Goal: Task Accomplishment & Management: Manage account settings

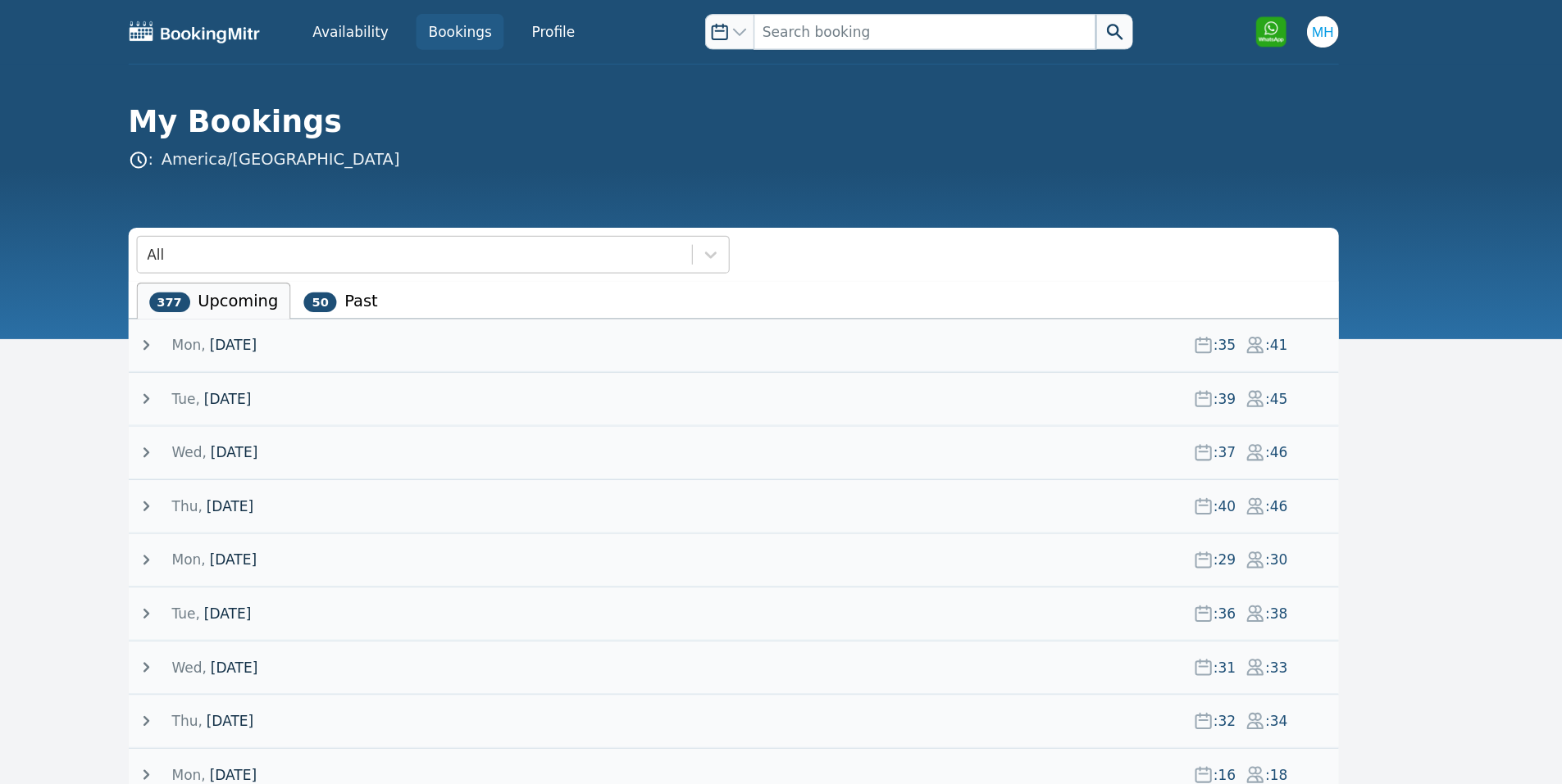
click at [385, 275] on div "[DATE] : 35 : 41" at bounding box center [784, 284] width 991 height 43
click at [380, 281] on span "[DATE]" at bounding box center [368, 284] width 38 height 16
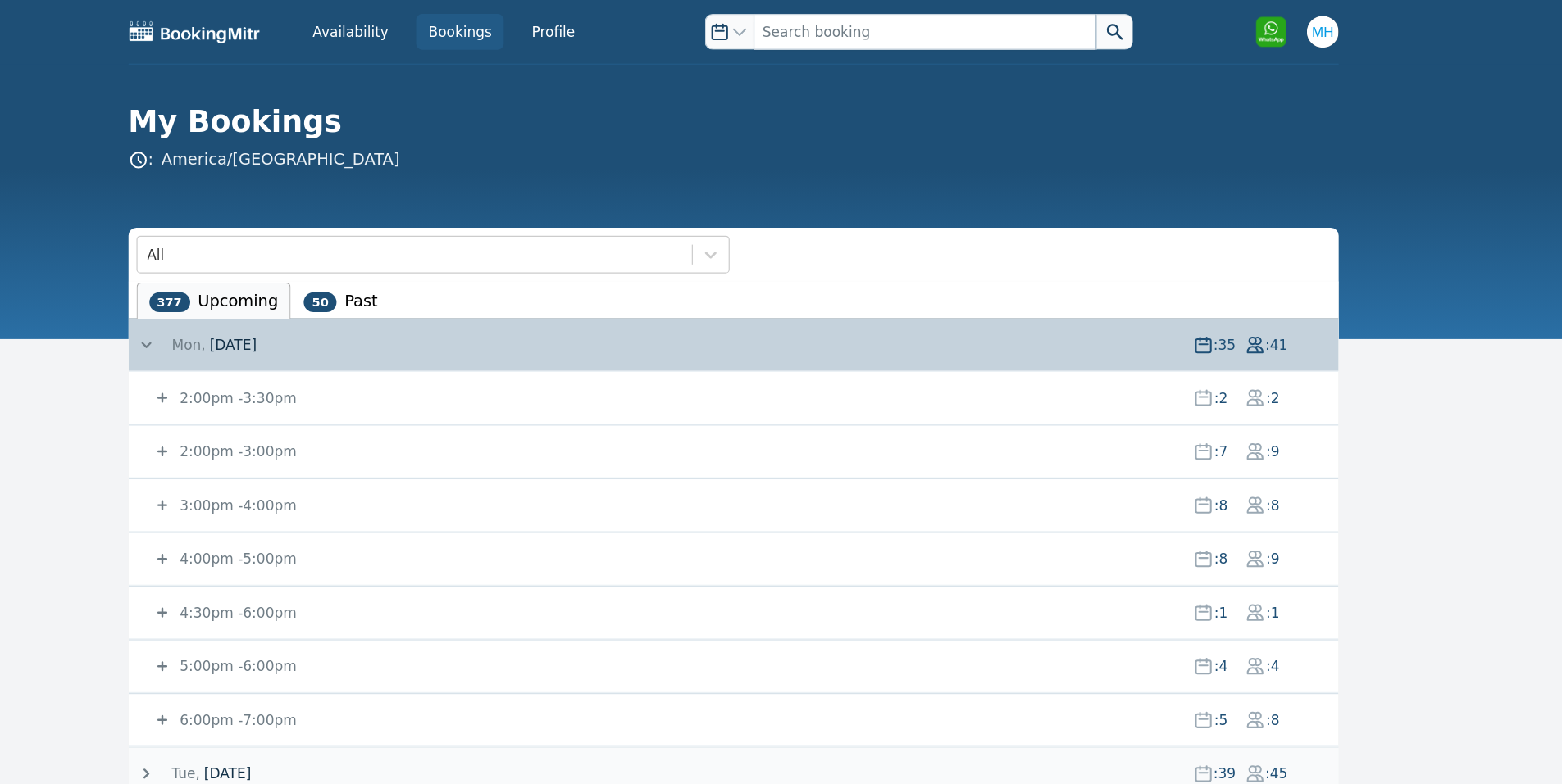
click at [358, 322] on small "2:00pm - 3:30pm" at bounding box center [372, 328] width 99 height 13
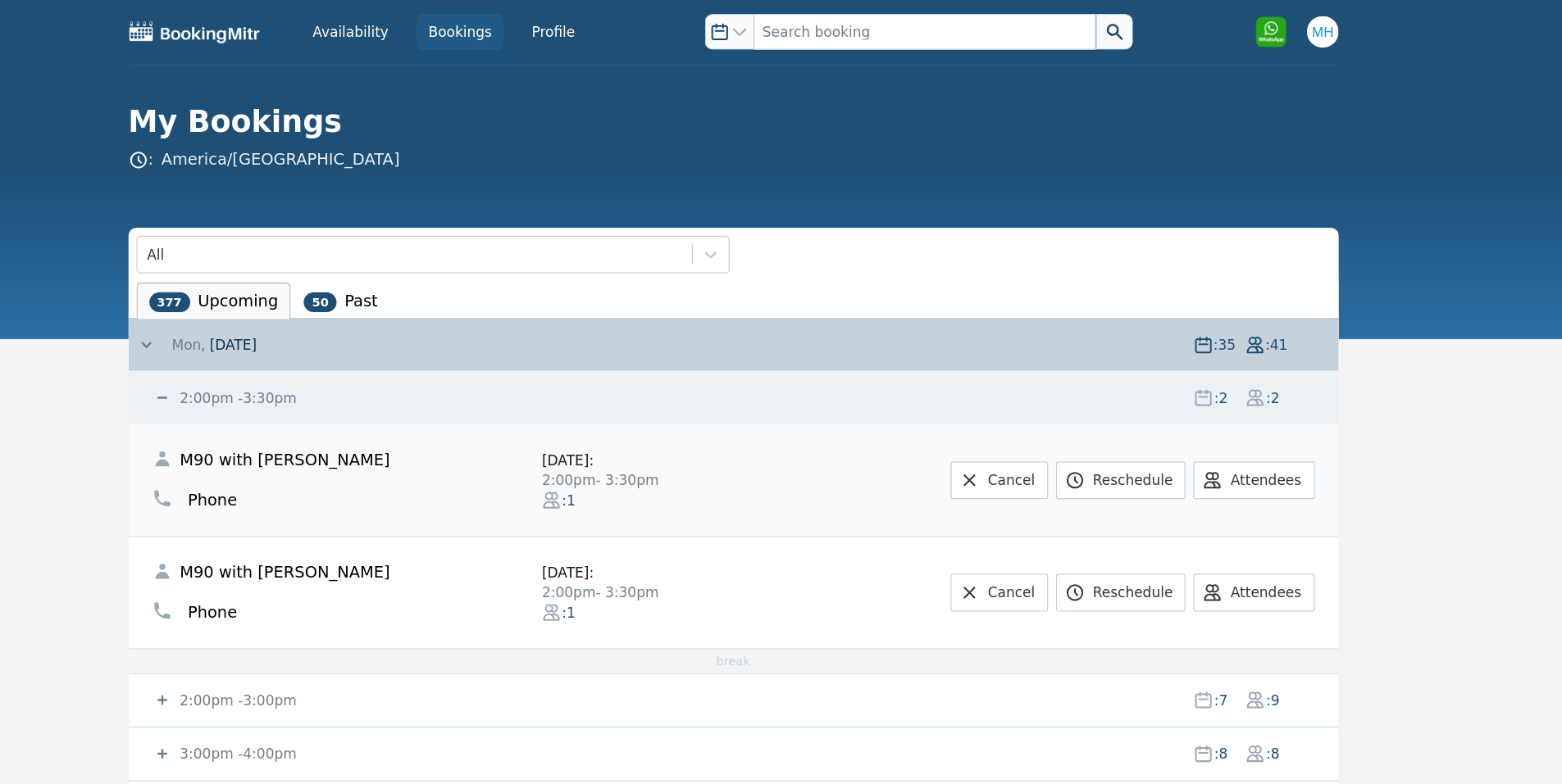
click at [358, 322] on small "2:00pm - 3:30pm" at bounding box center [372, 328] width 99 height 13
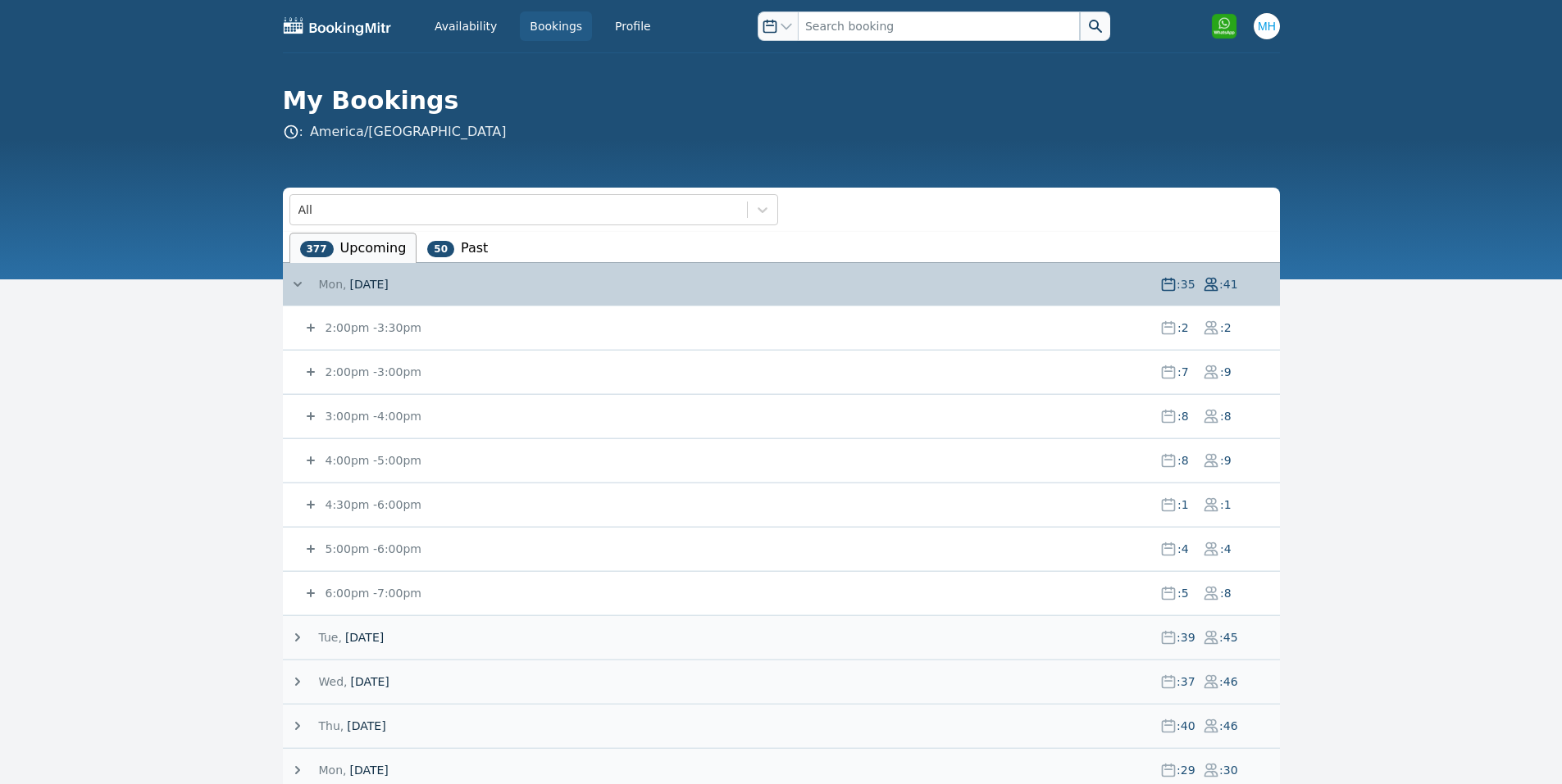
click at [357, 369] on small "2:00pm - 3:00pm" at bounding box center [372, 372] width 99 height 13
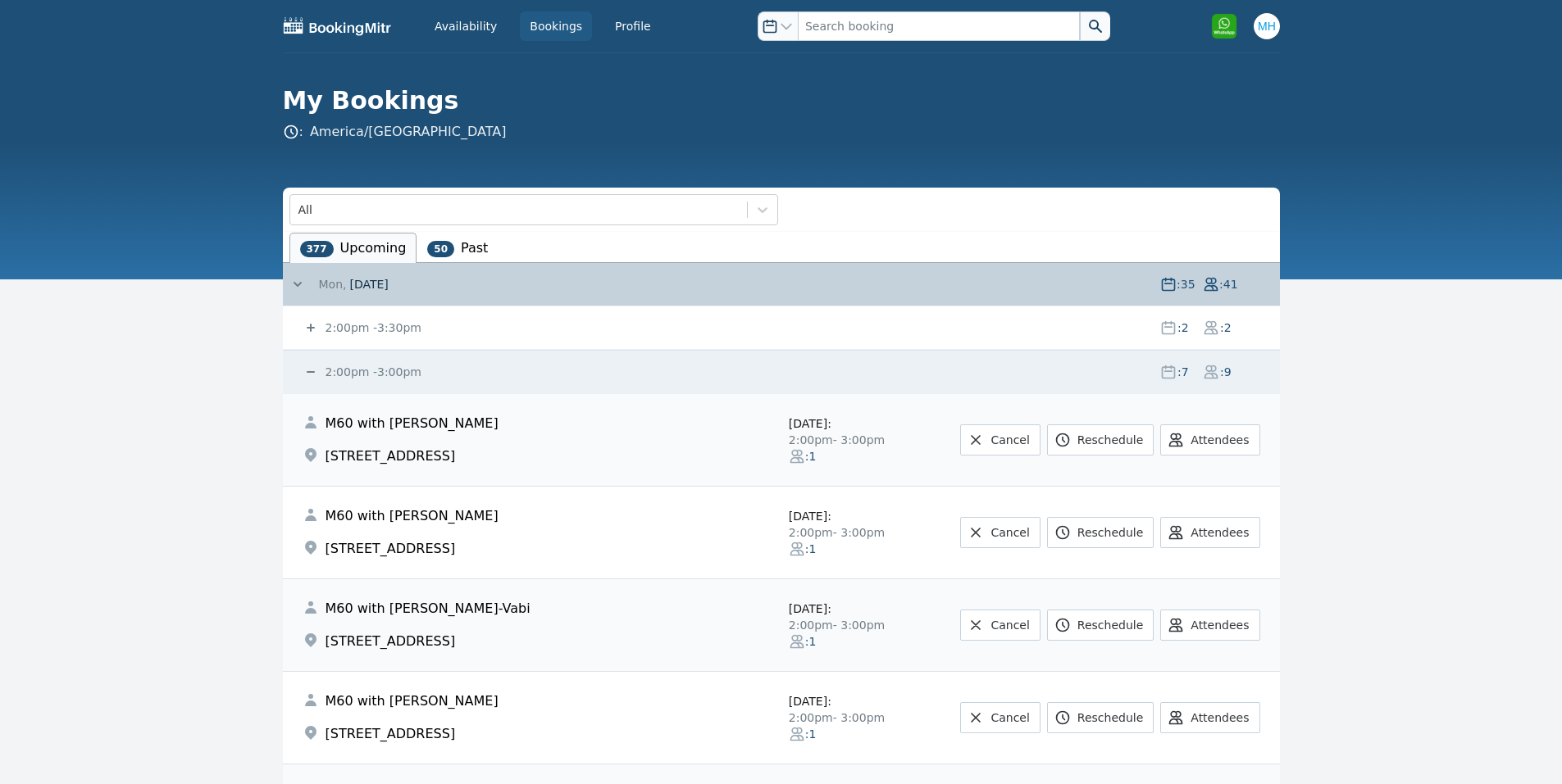
drag, startPoint x: 1431, startPoint y: 322, endPoint x: 1434, endPoint y: 341, distance: 19.2
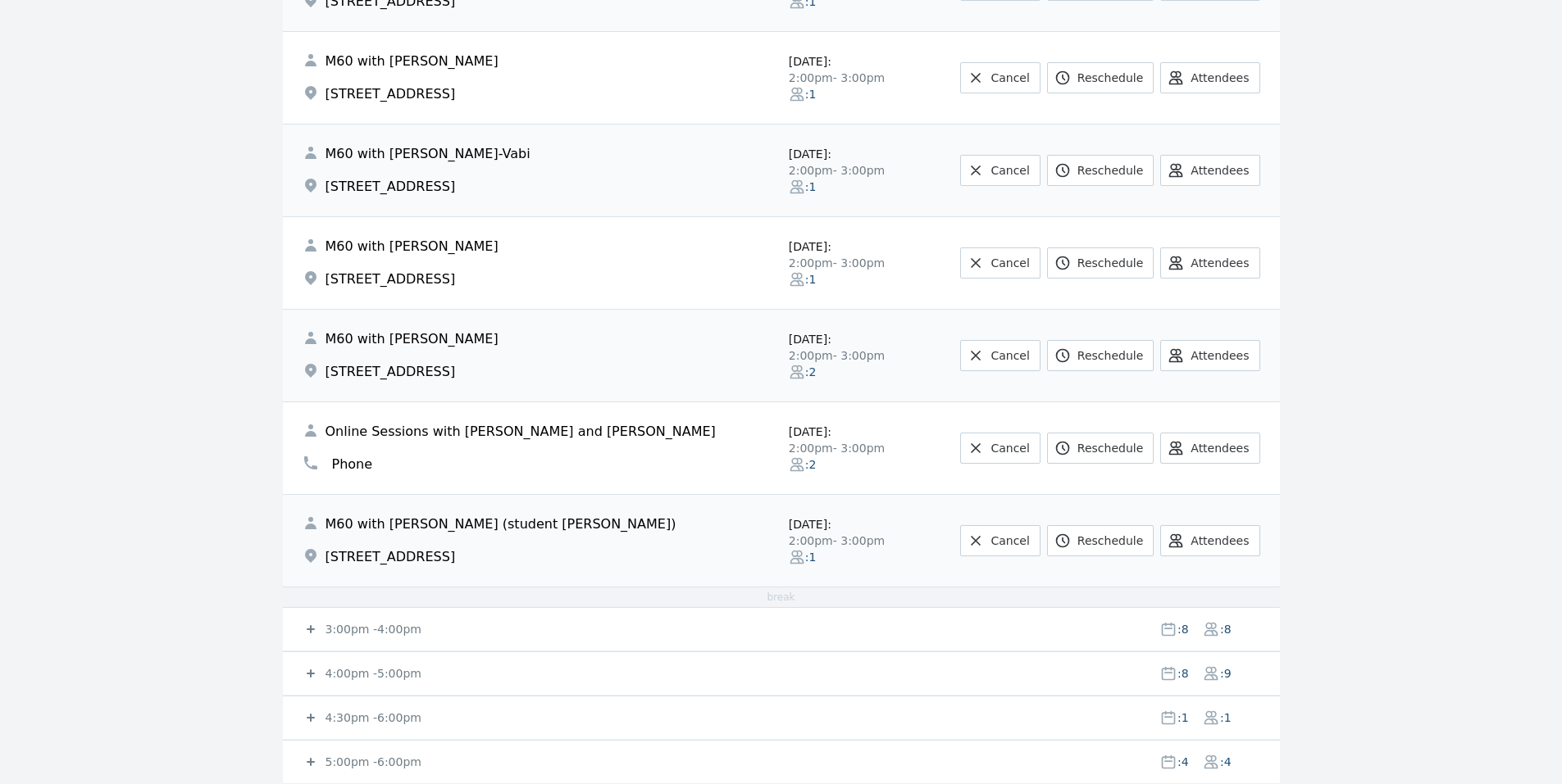
scroll to position [677, 0]
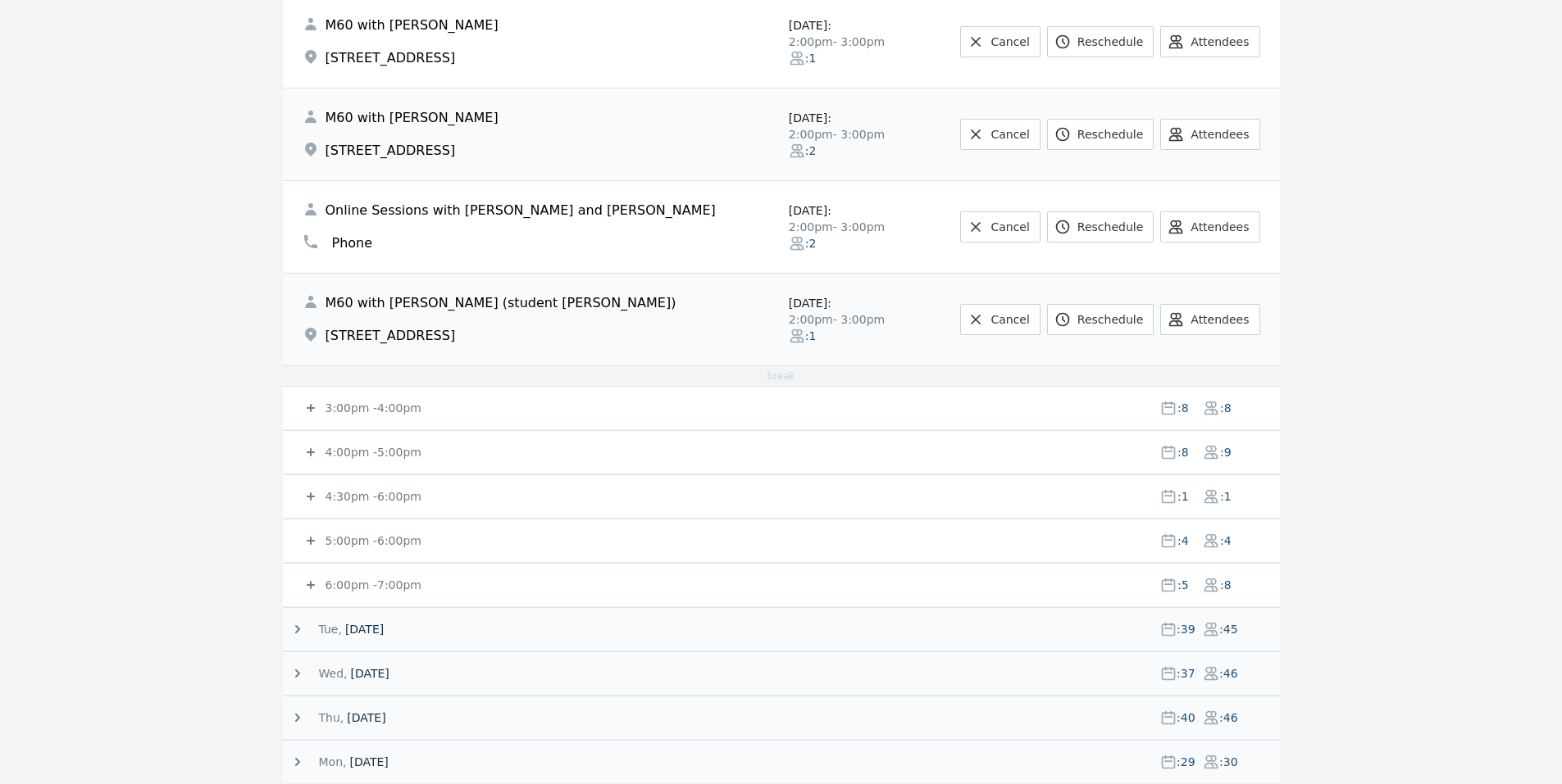
drag, startPoint x: 1433, startPoint y: 425, endPoint x: 1414, endPoint y: 336, distance: 91.0
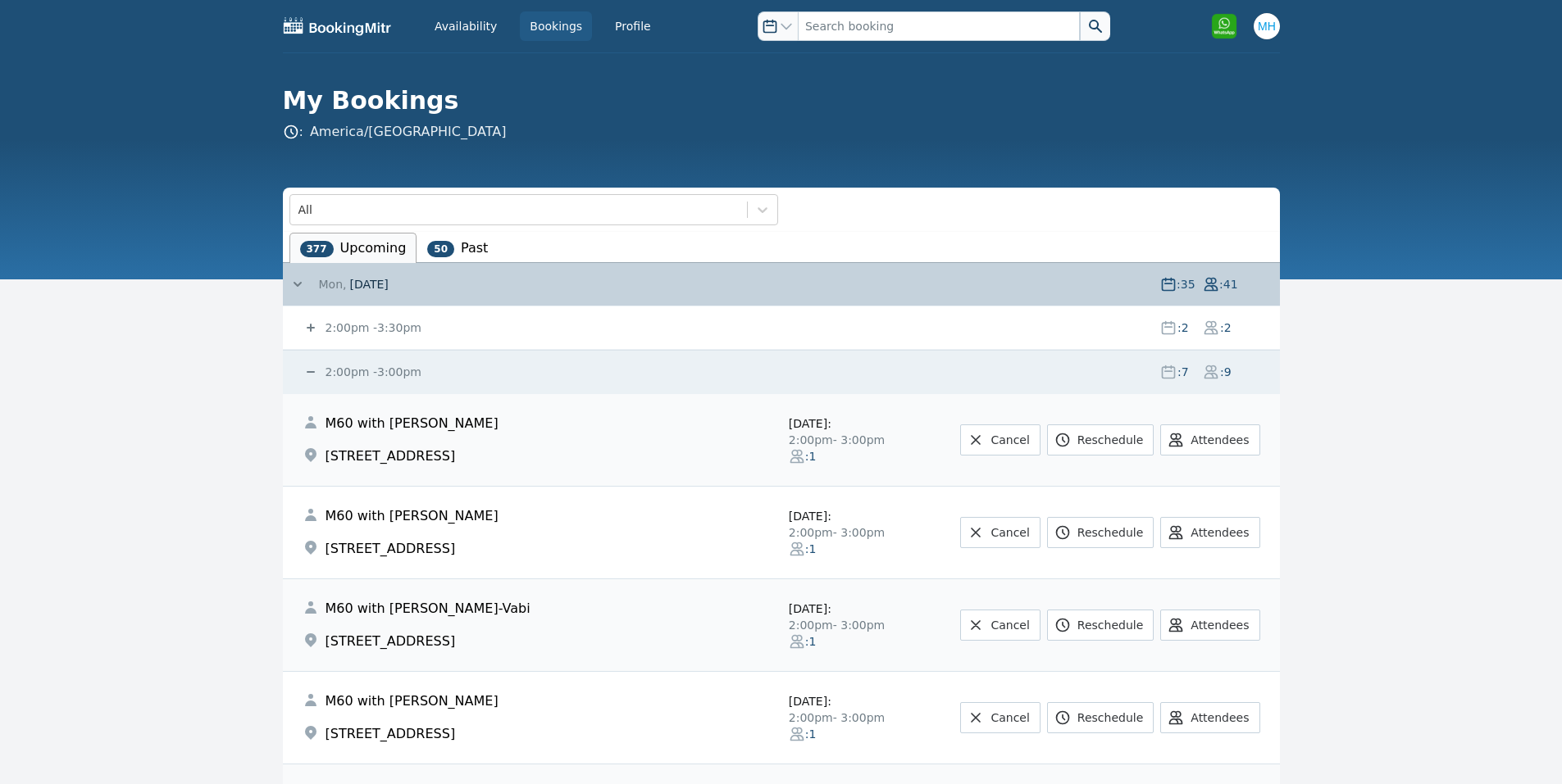
scroll to position [1, 0]
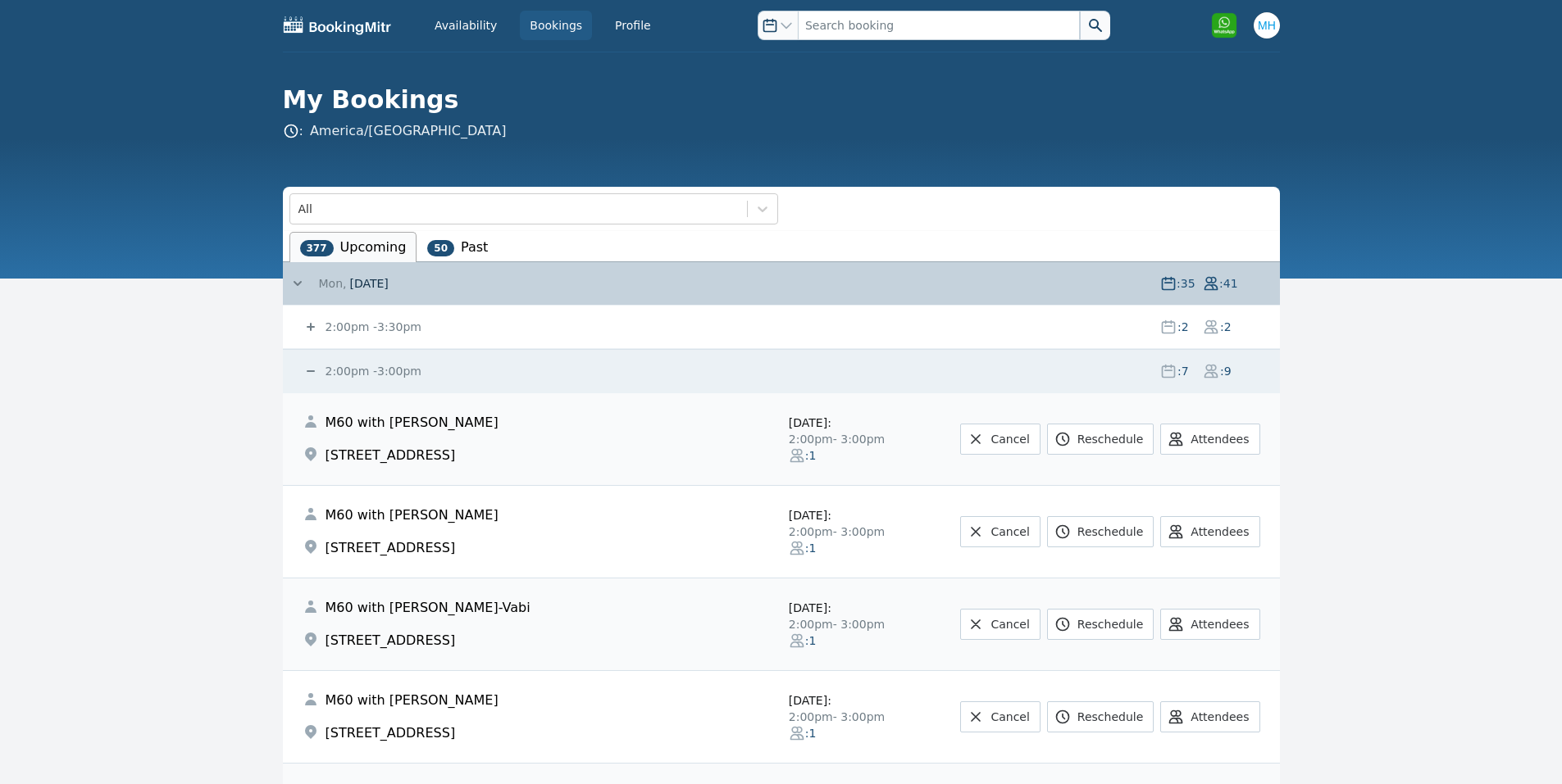
click at [316, 322] on icon at bounding box center [311, 327] width 16 height 16
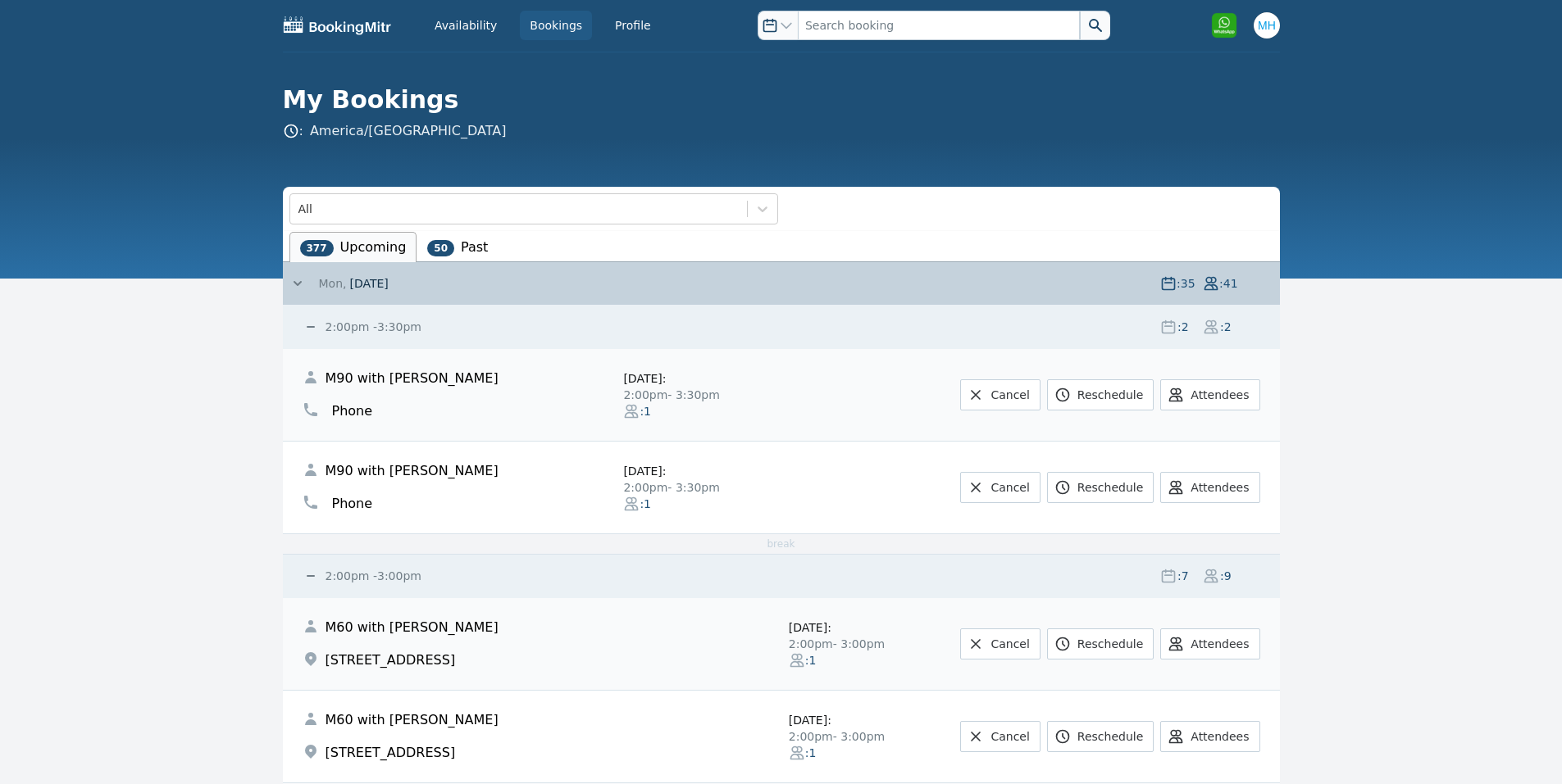
click at [316, 322] on icon at bounding box center [311, 327] width 16 height 16
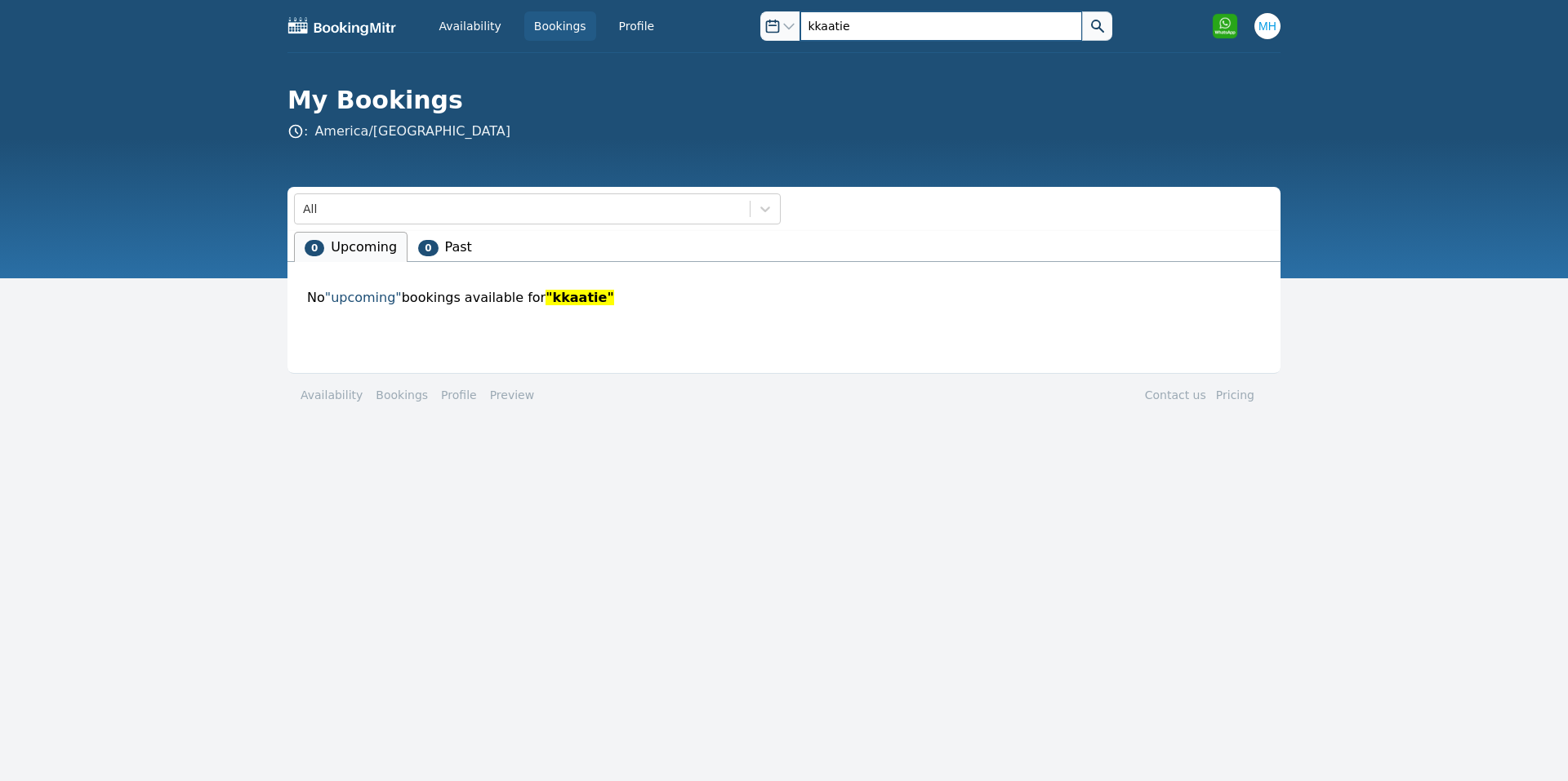
drag, startPoint x: 841, startPoint y: 26, endPoint x: 757, endPoint y: 18, distance: 84.4
click at [760, 20] on div "Open options kkaatie" at bounding box center [935, 25] width 351 height 30
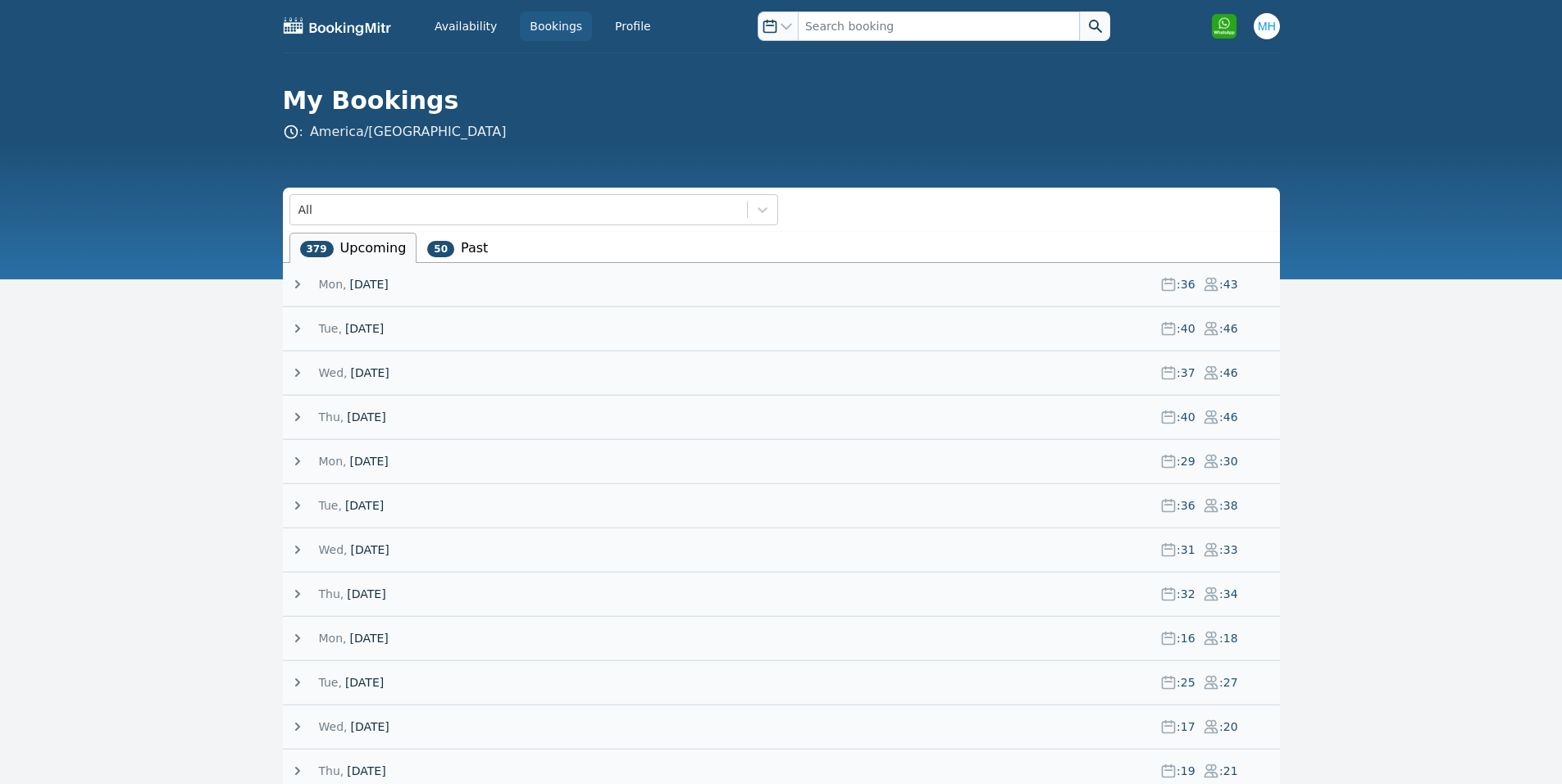
click at [1089, 29] on icon at bounding box center [1095, 26] width 13 height 13
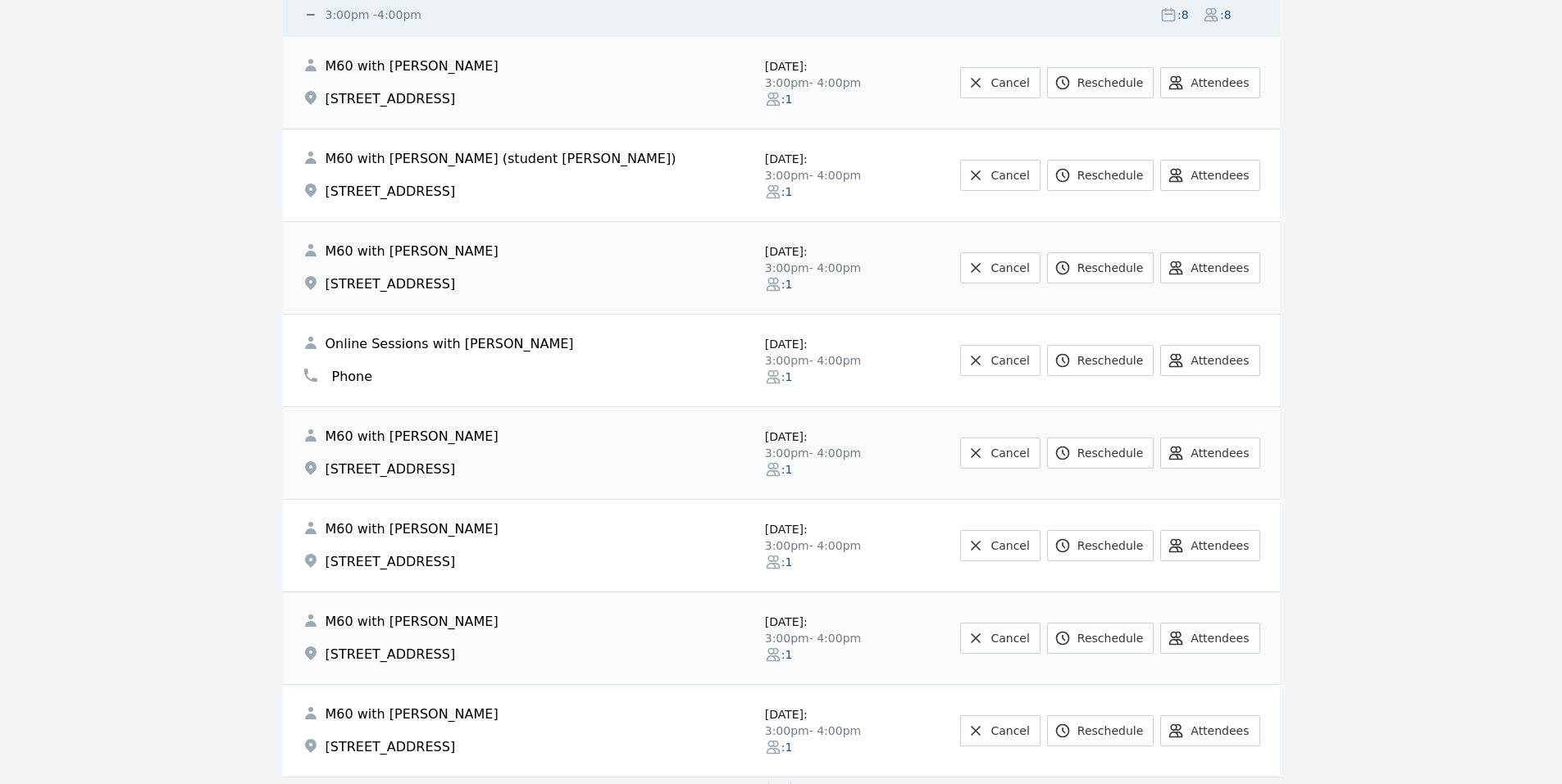
scroll to position [1403, 0]
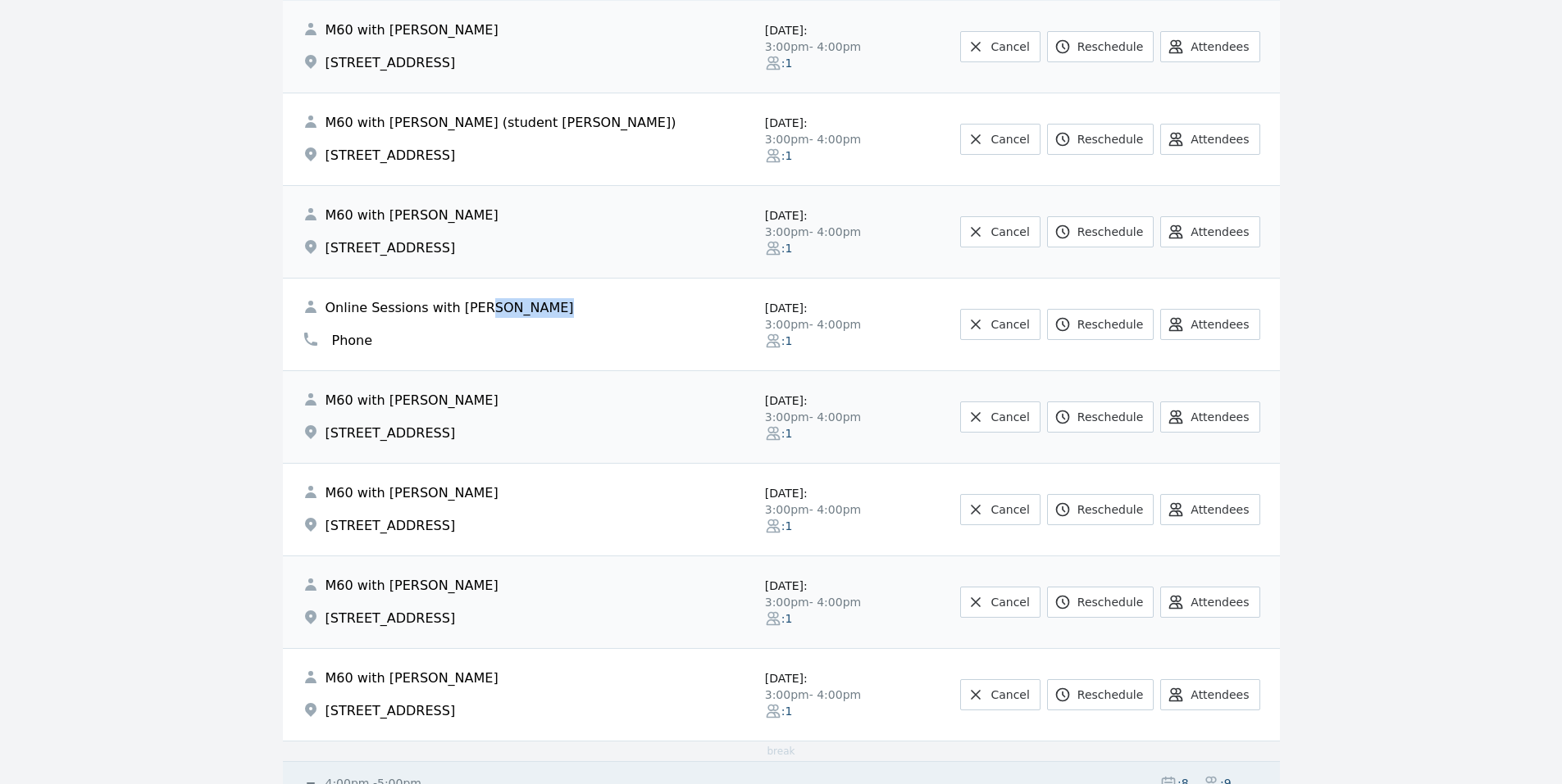
drag, startPoint x: 476, startPoint y: 307, endPoint x: 526, endPoint y: 311, distance: 50.2
click at [526, 311] on span "Online Sessions with [PERSON_NAME]" at bounding box center [449, 308] width 248 height 20
drag, startPoint x: 481, startPoint y: 310, endPoint x: 525, endPoint y: 313, distance: 44.1
click at [525, 313] on span "Online Sessions with [PERSON_NAME]" at bounding box center [449, 308] width 248 height 20
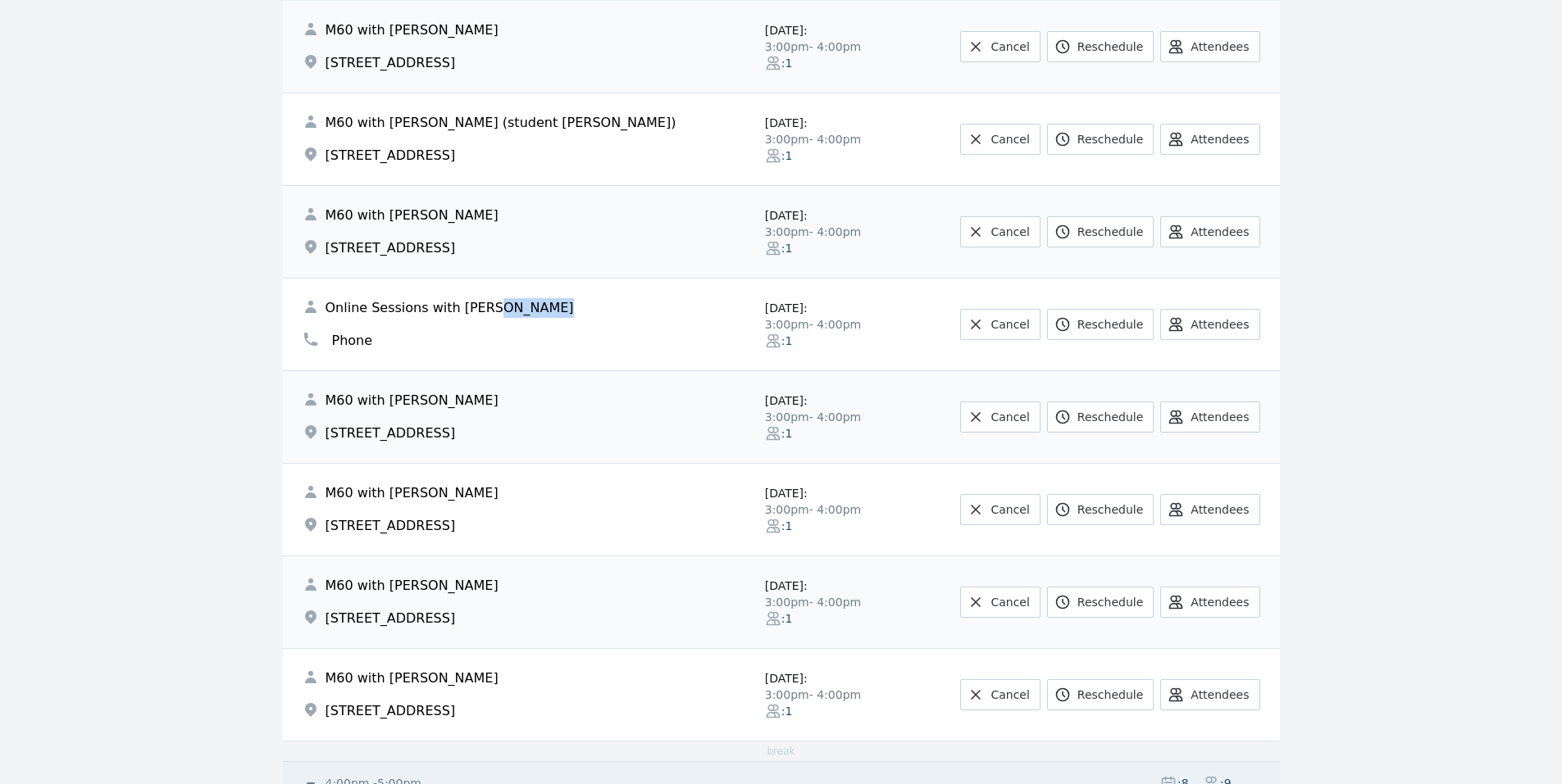
copy span "Zacharia"
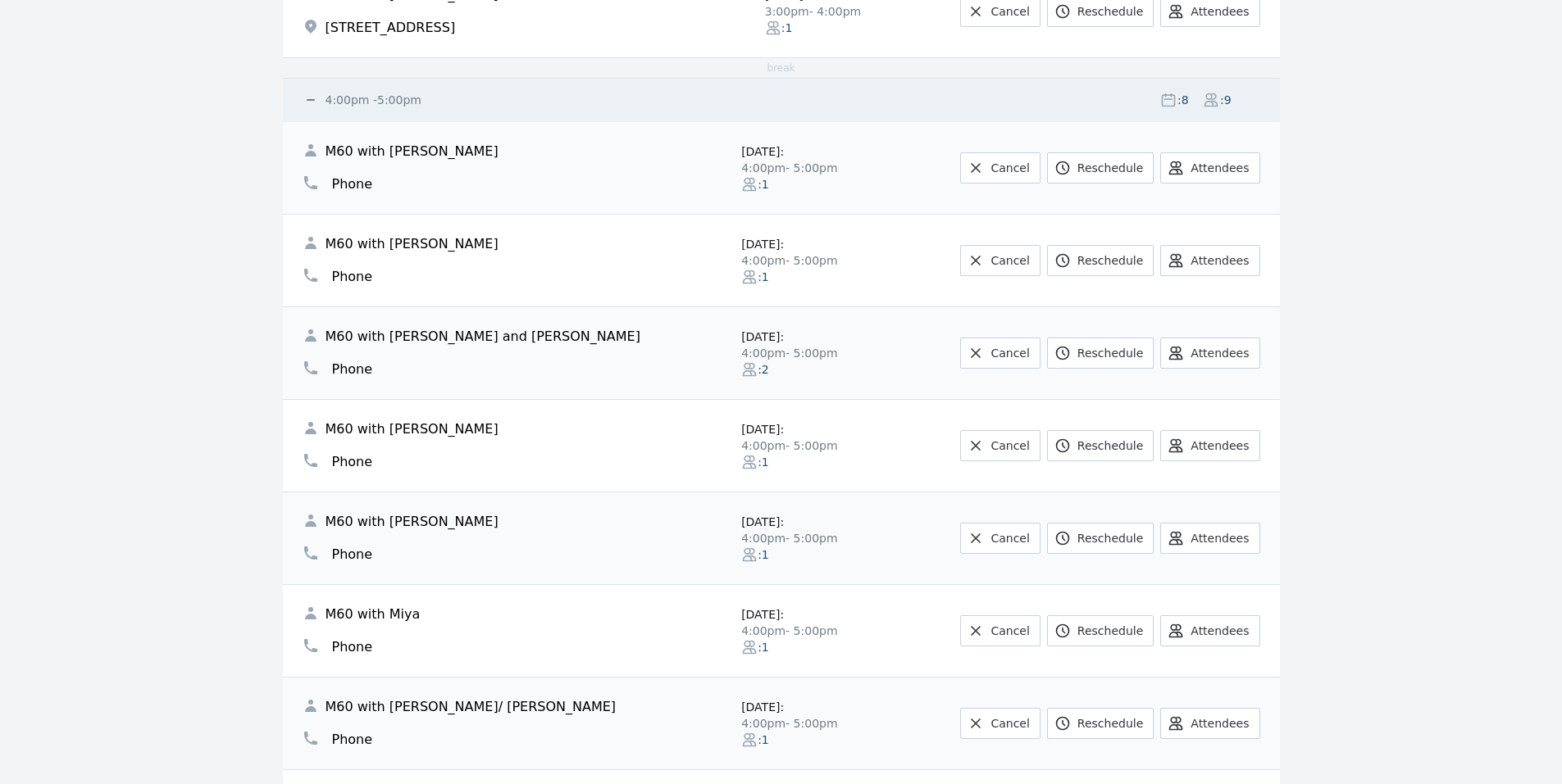
scroll to position [2094, 0]
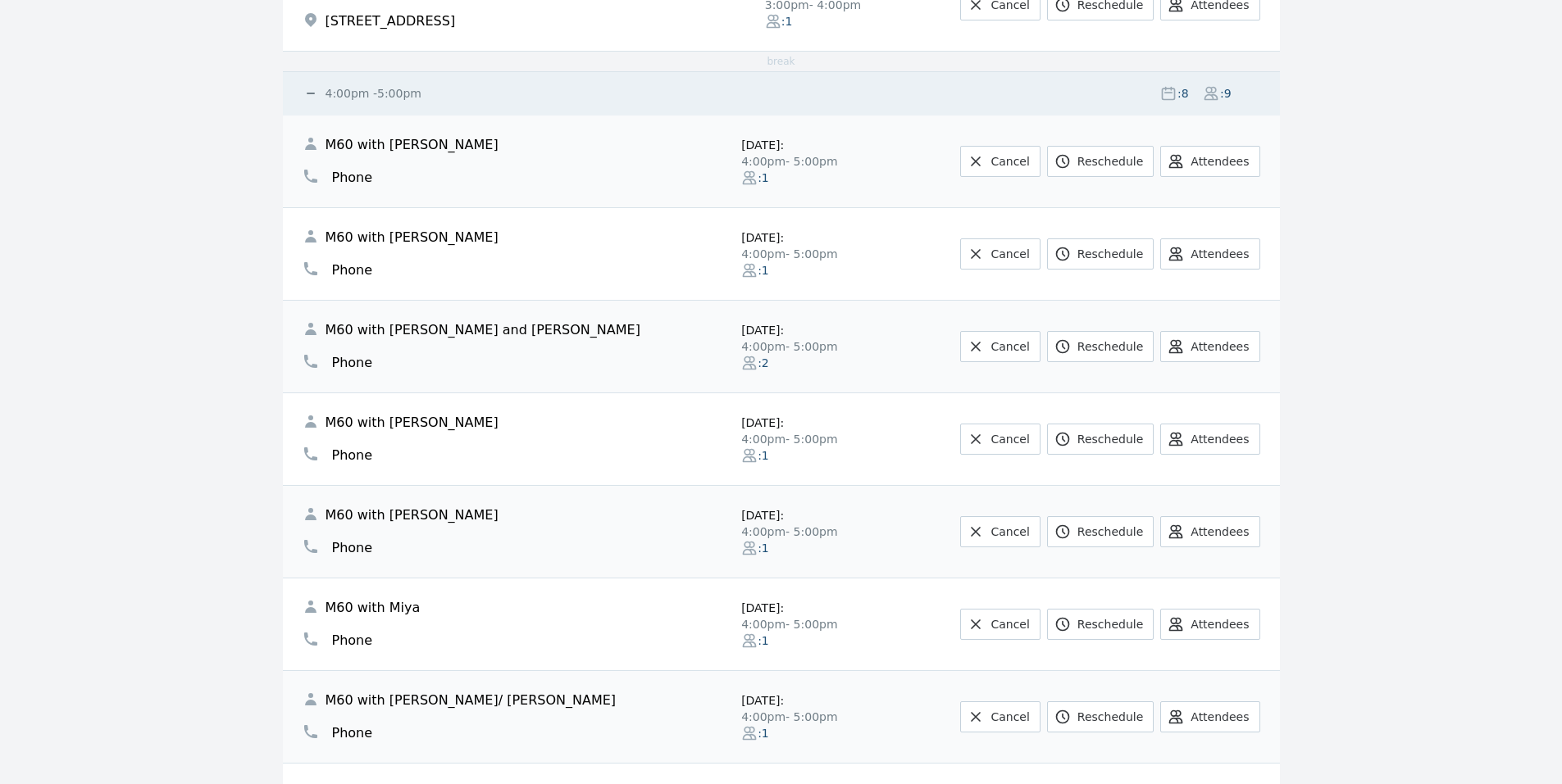
drag, startPoint x: 181, startPoint y: 277, endPoint x: 188, endPoint y: 249, distance: 28.9
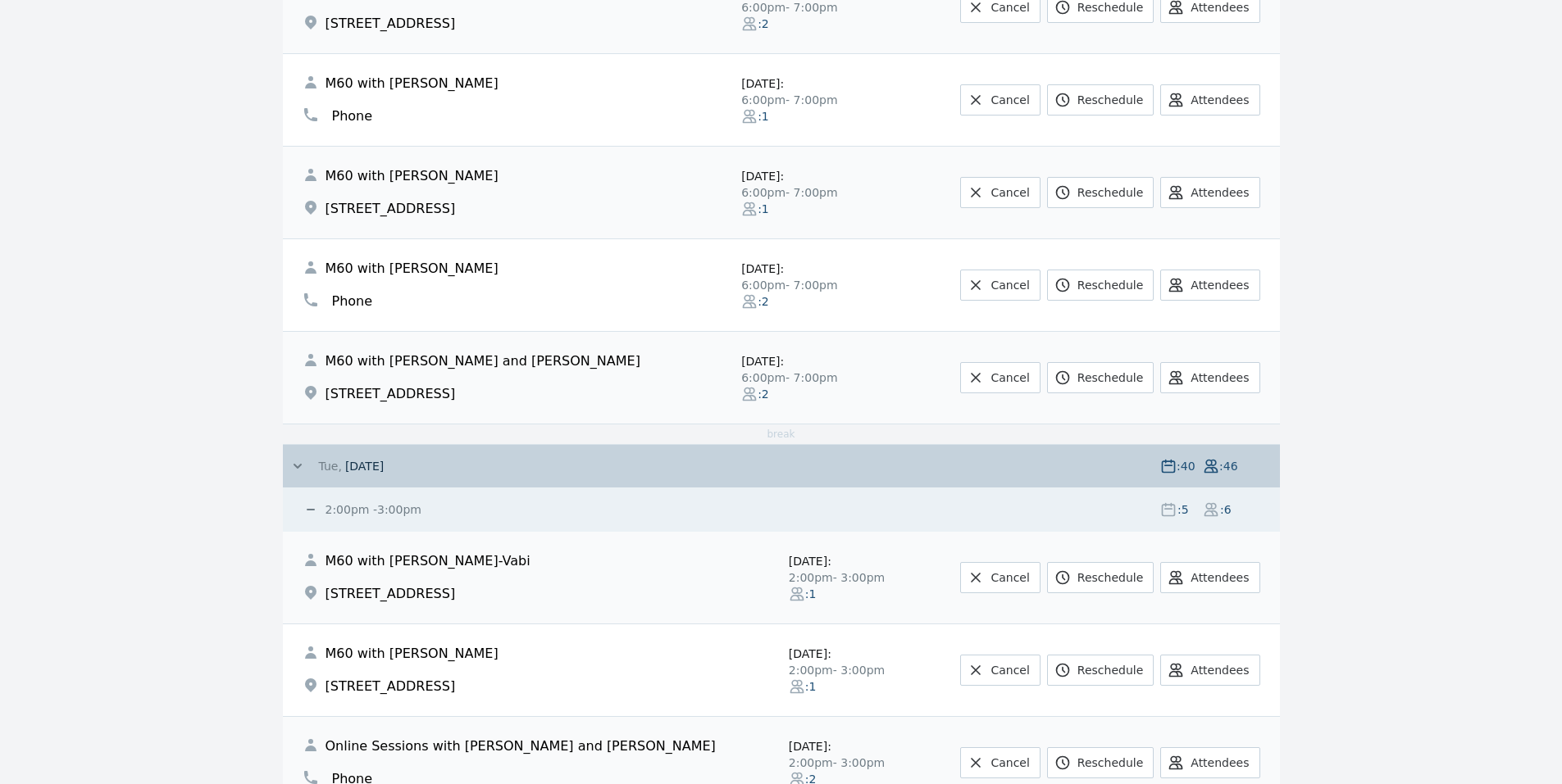
scroll to position [3649, 0]
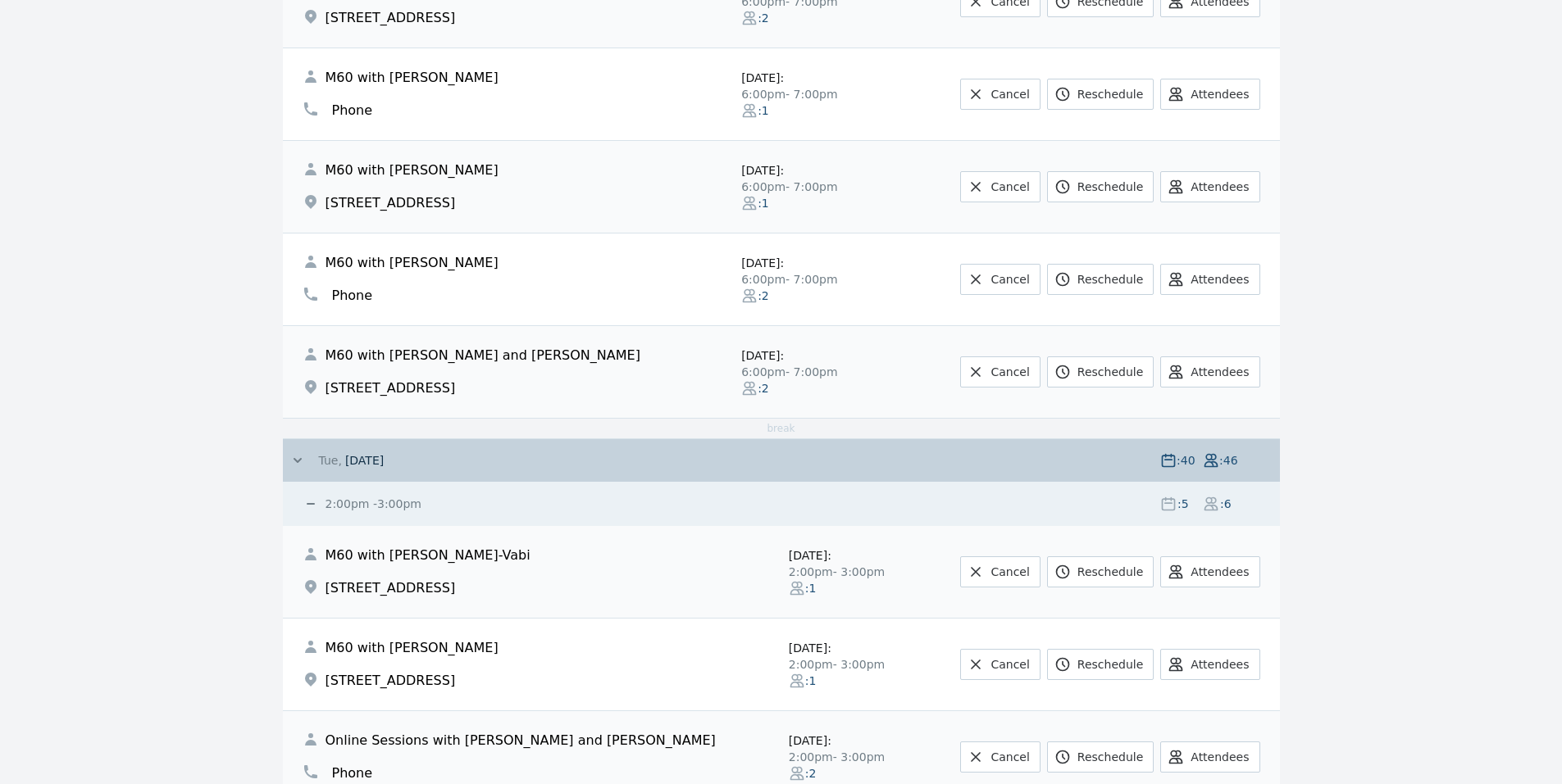
click at [334, 457] on span "Tue," at bounding box center [330, 460] width 23 height 16
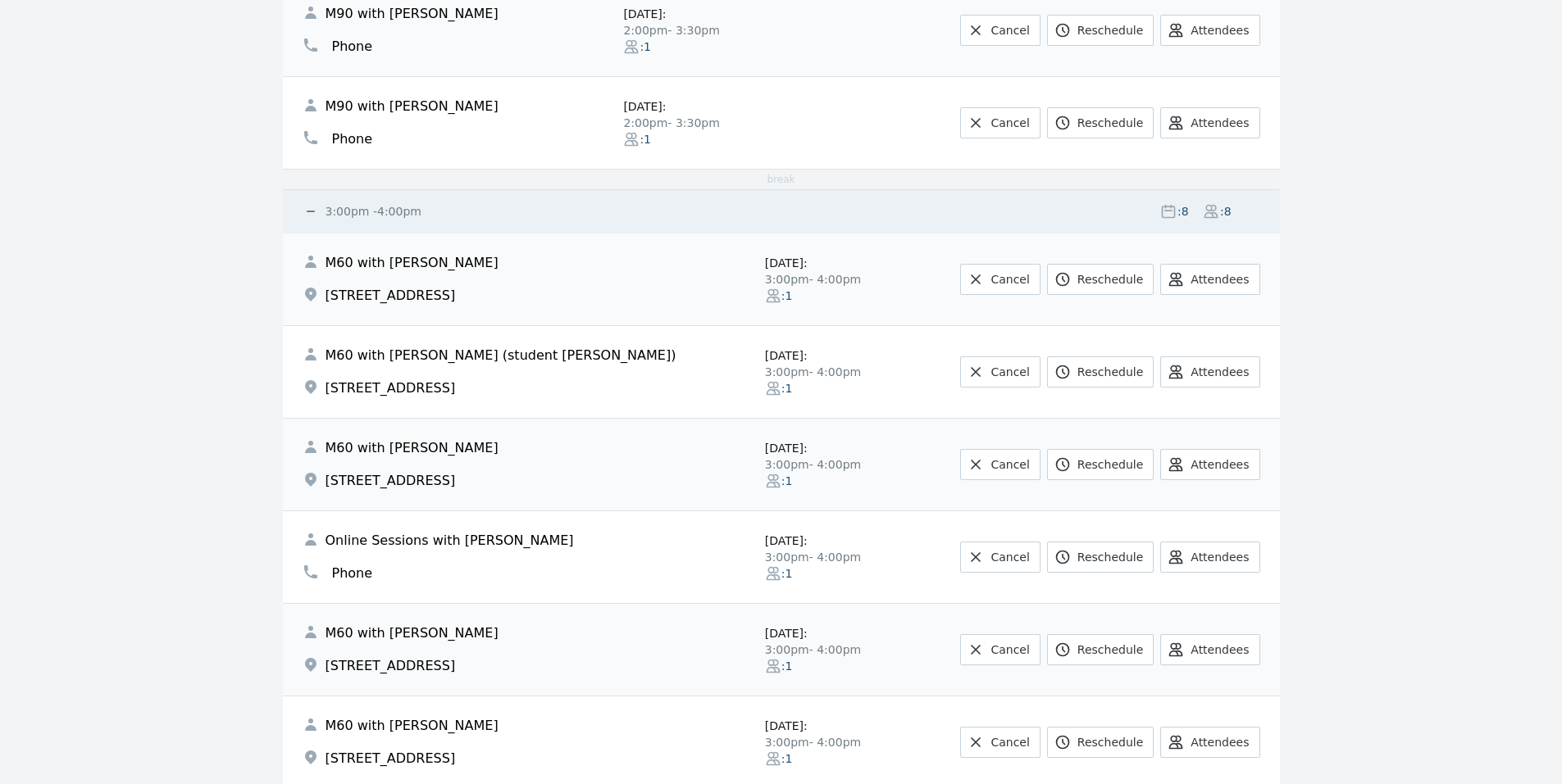
scroll to position [1159, 0]
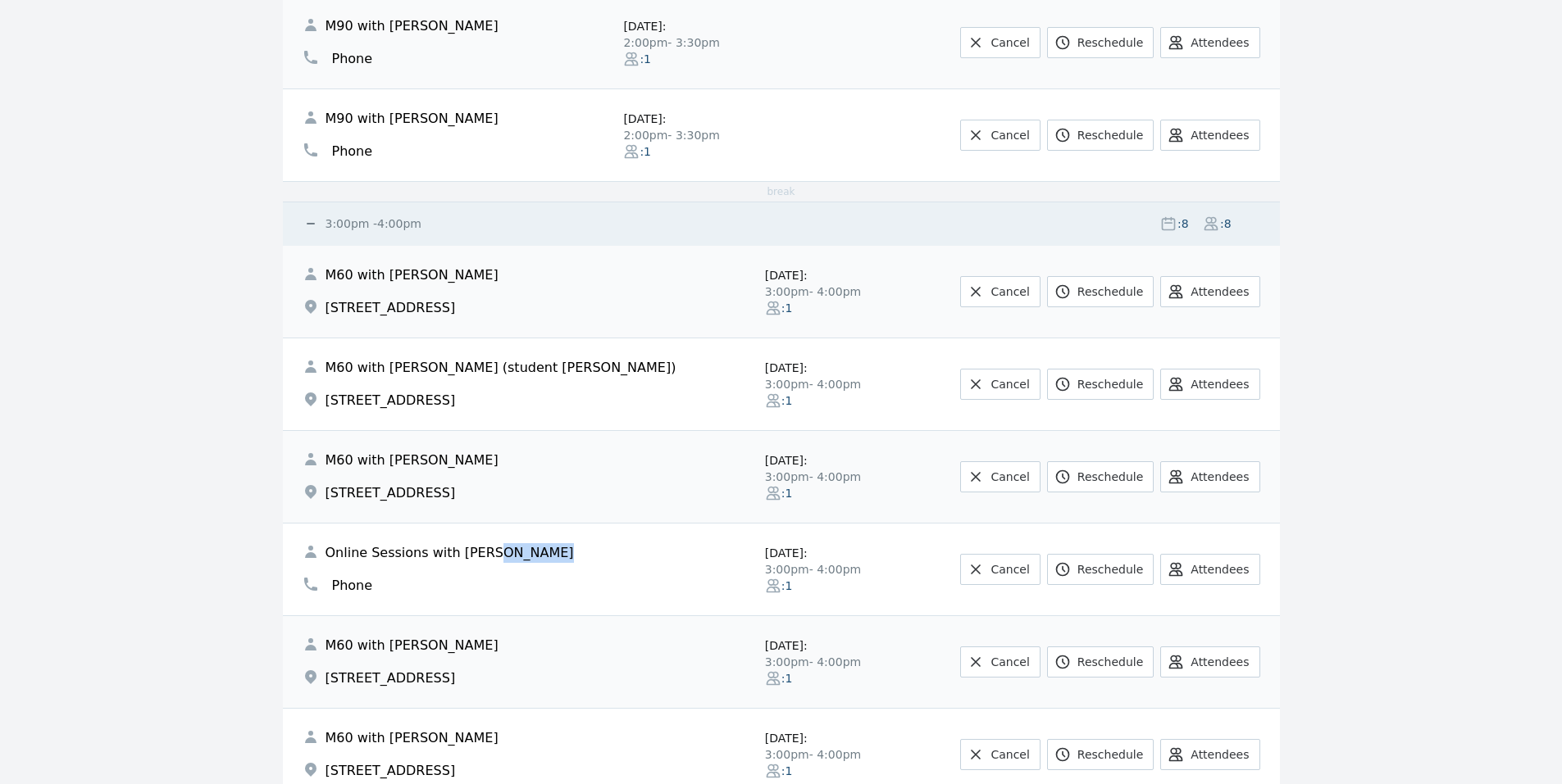
drag, startPoint x: 478, startPoint y: 553, endPoint x: 527, endPoint y: 557, distance: 49.2
click at [527, 557] on span "Online Sessions with [PERSON_NAME]" at bounding box center [449, 553] width 248 height 20
copy span "Zacharia"
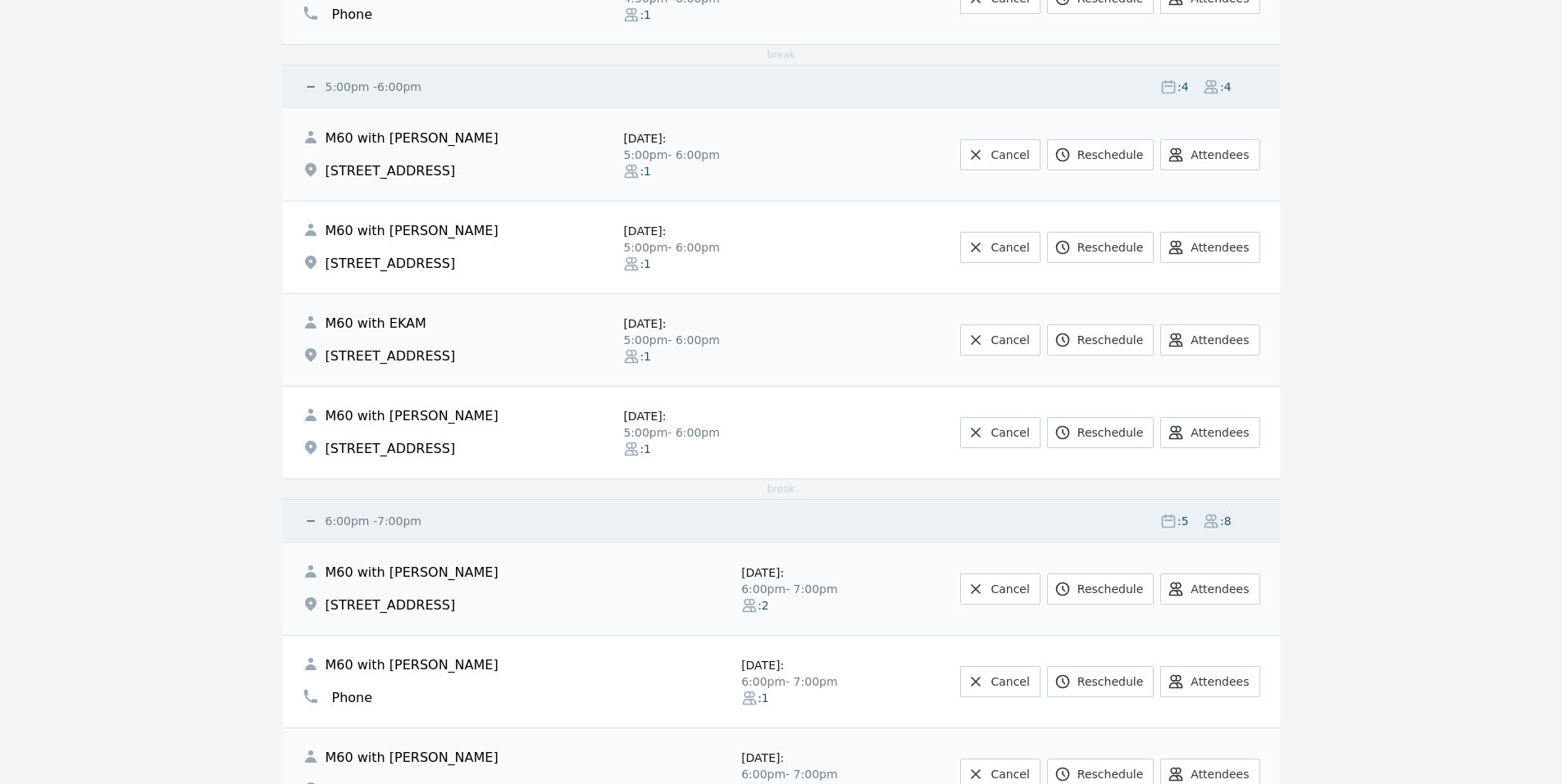
scroll to position [3081, 0]
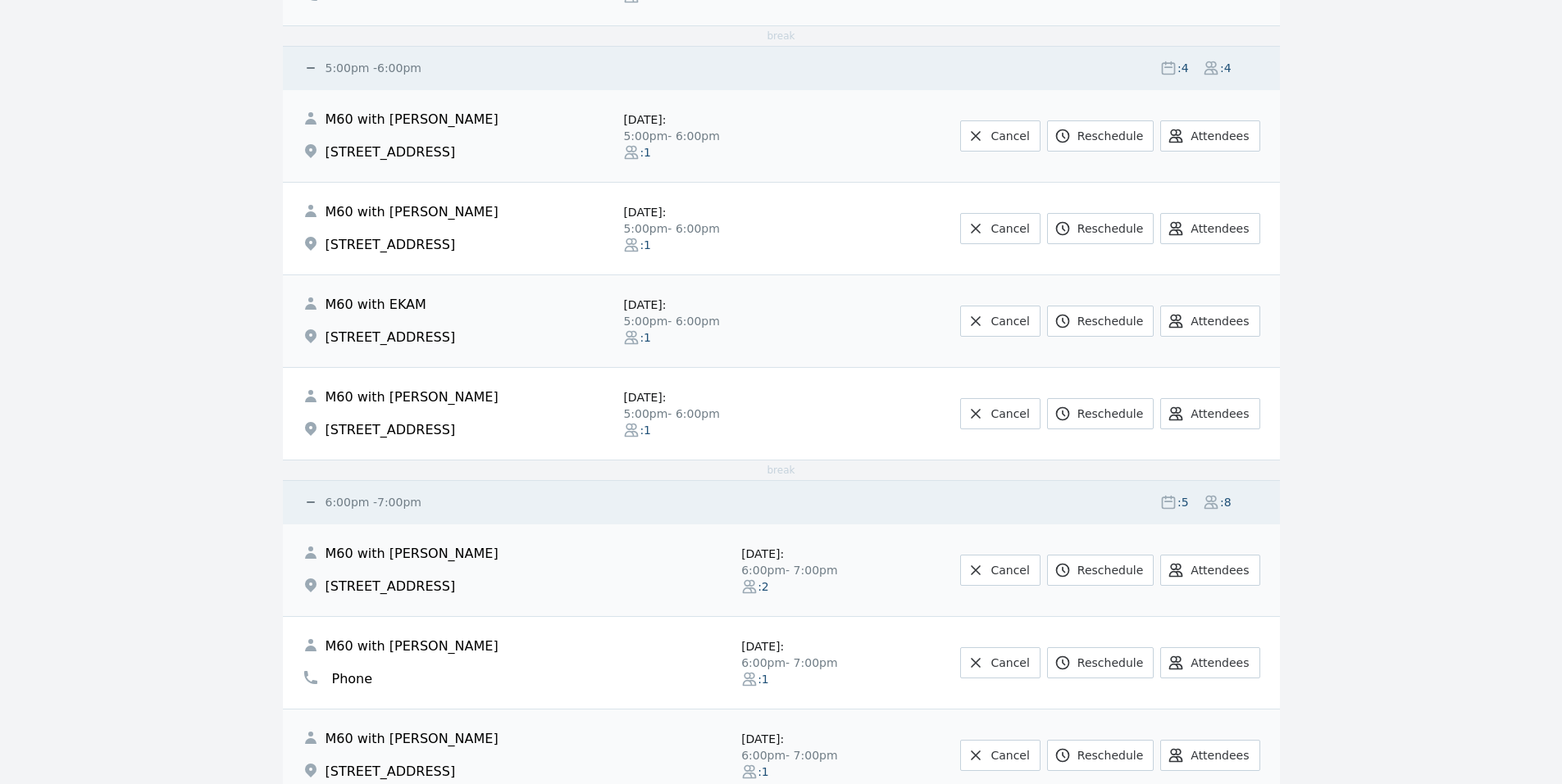
drag, startPoint x: 73, startPoint y: 360, endPoint x: 81, endPoint y: 414, distance: 54.6
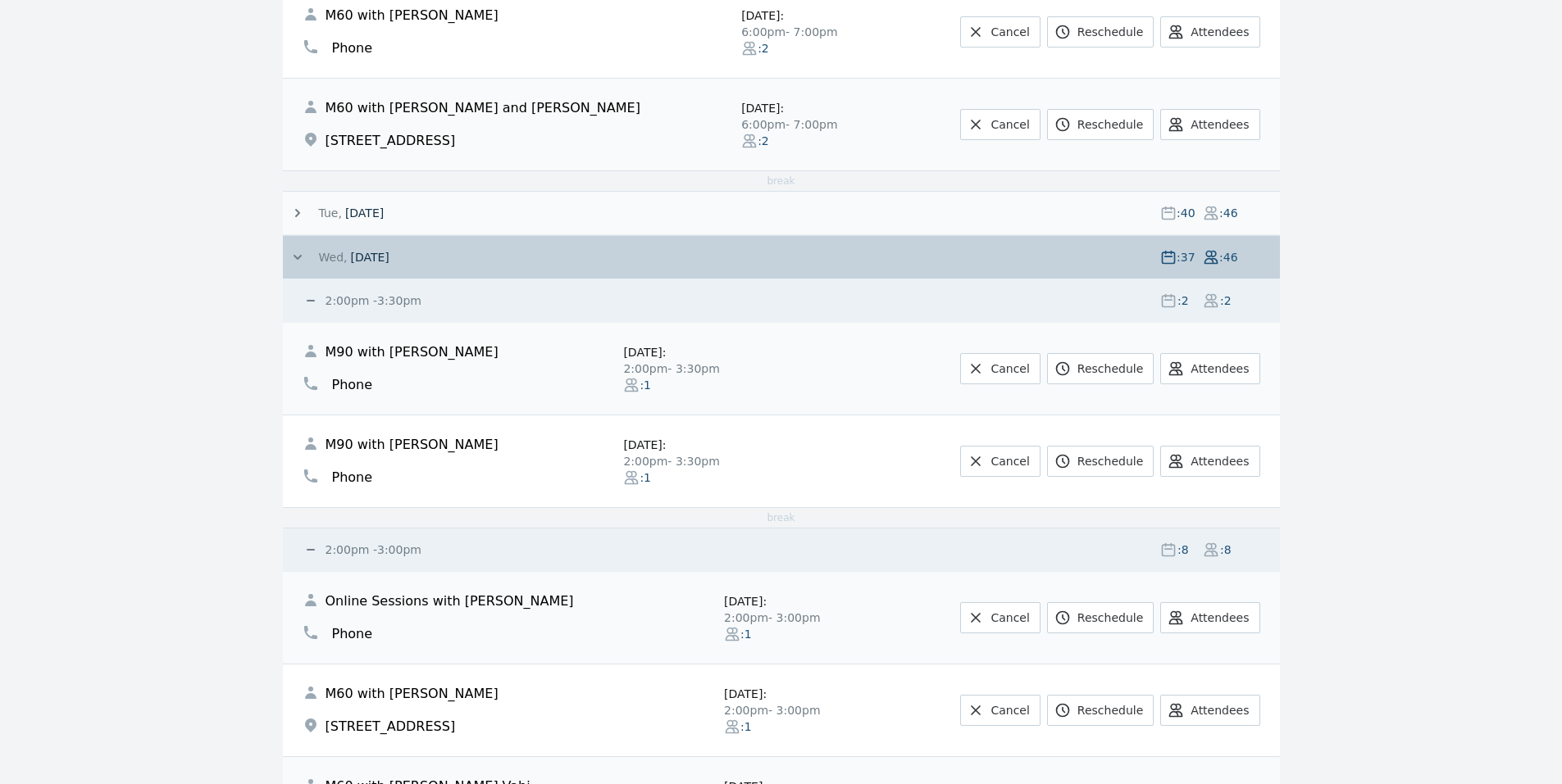
scroll to position [3938, 0]
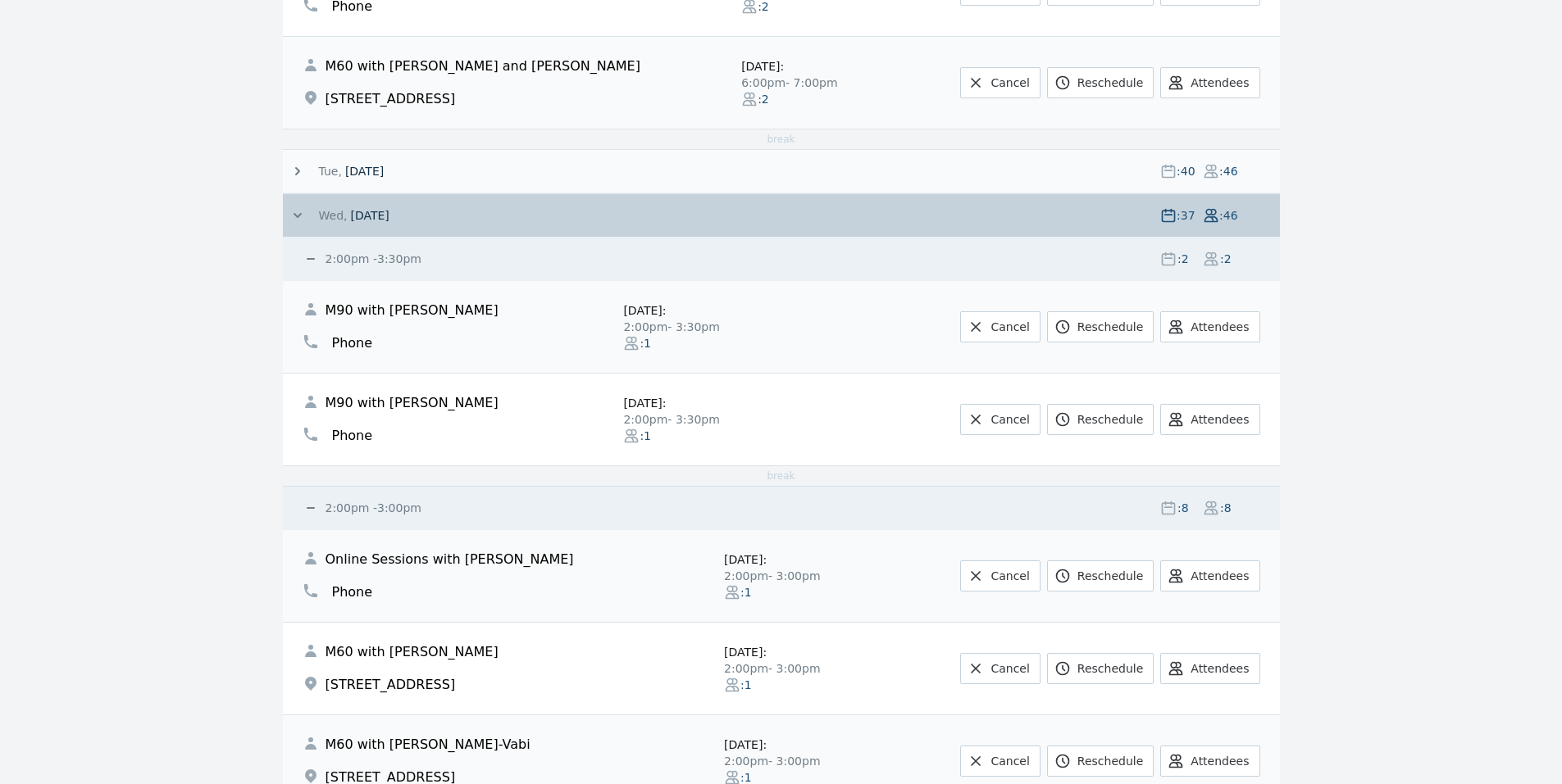
click at [351, 172] on span "[DATE]" at bounding box center [364, 171] width 38 height 16
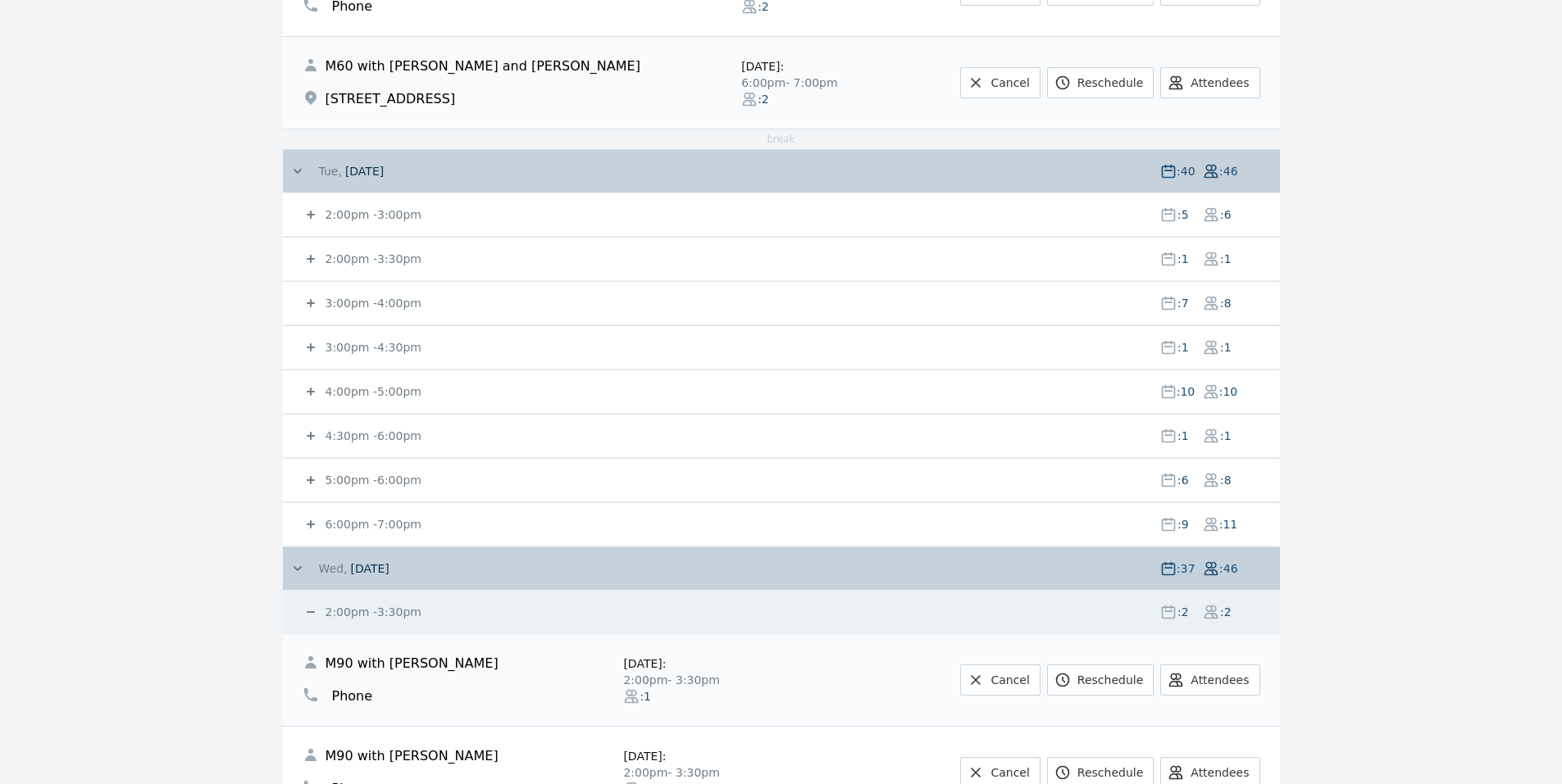
click at [339, 515] on div "6:00pm - 7:00pm : 9 : 11" at bounding box center [791, 525] width 977 height 43
click at [306, 523] on icon at bounding box center [311, 524] width 16 height 16
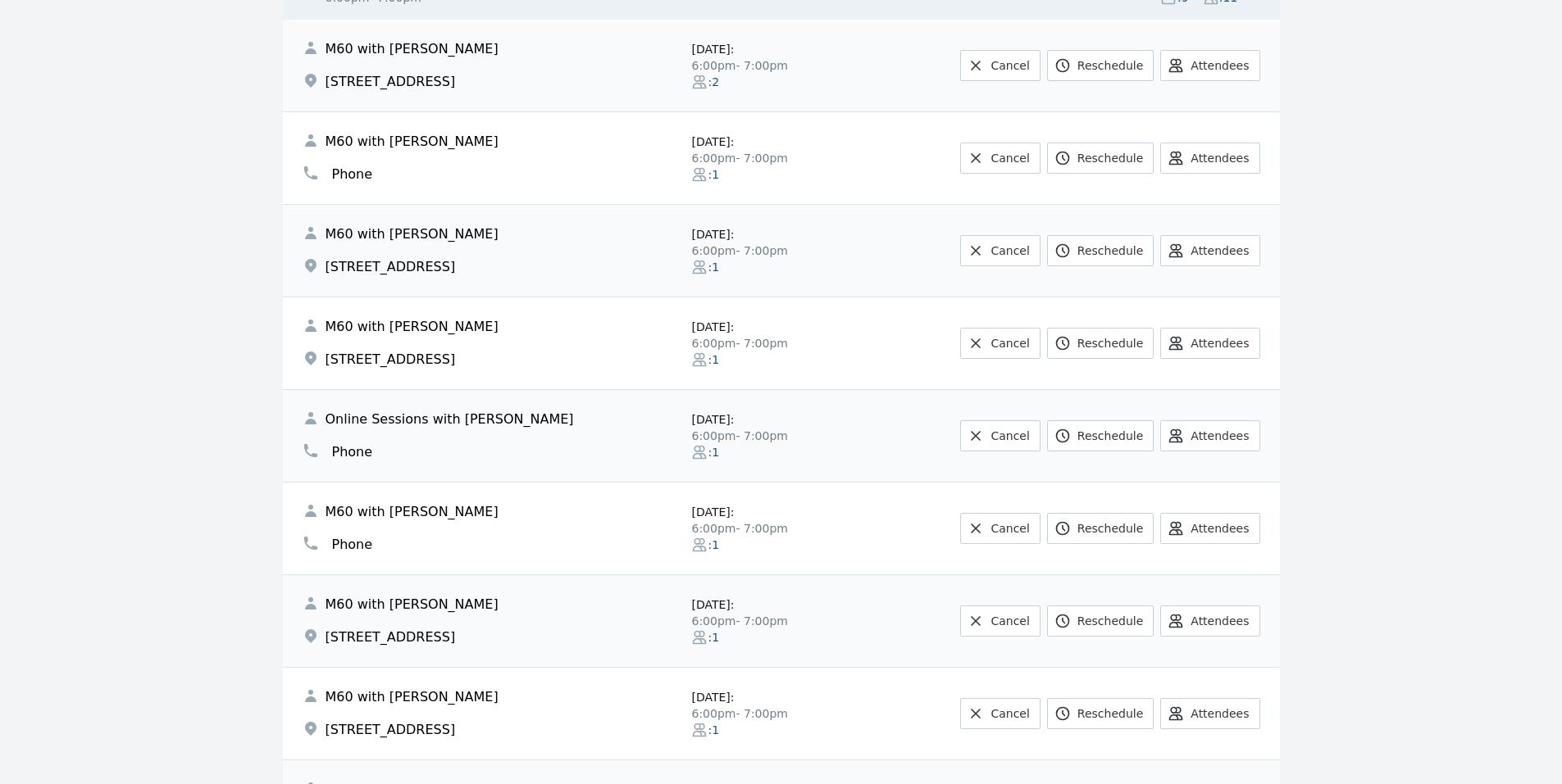
scroll to position [4378, 0]
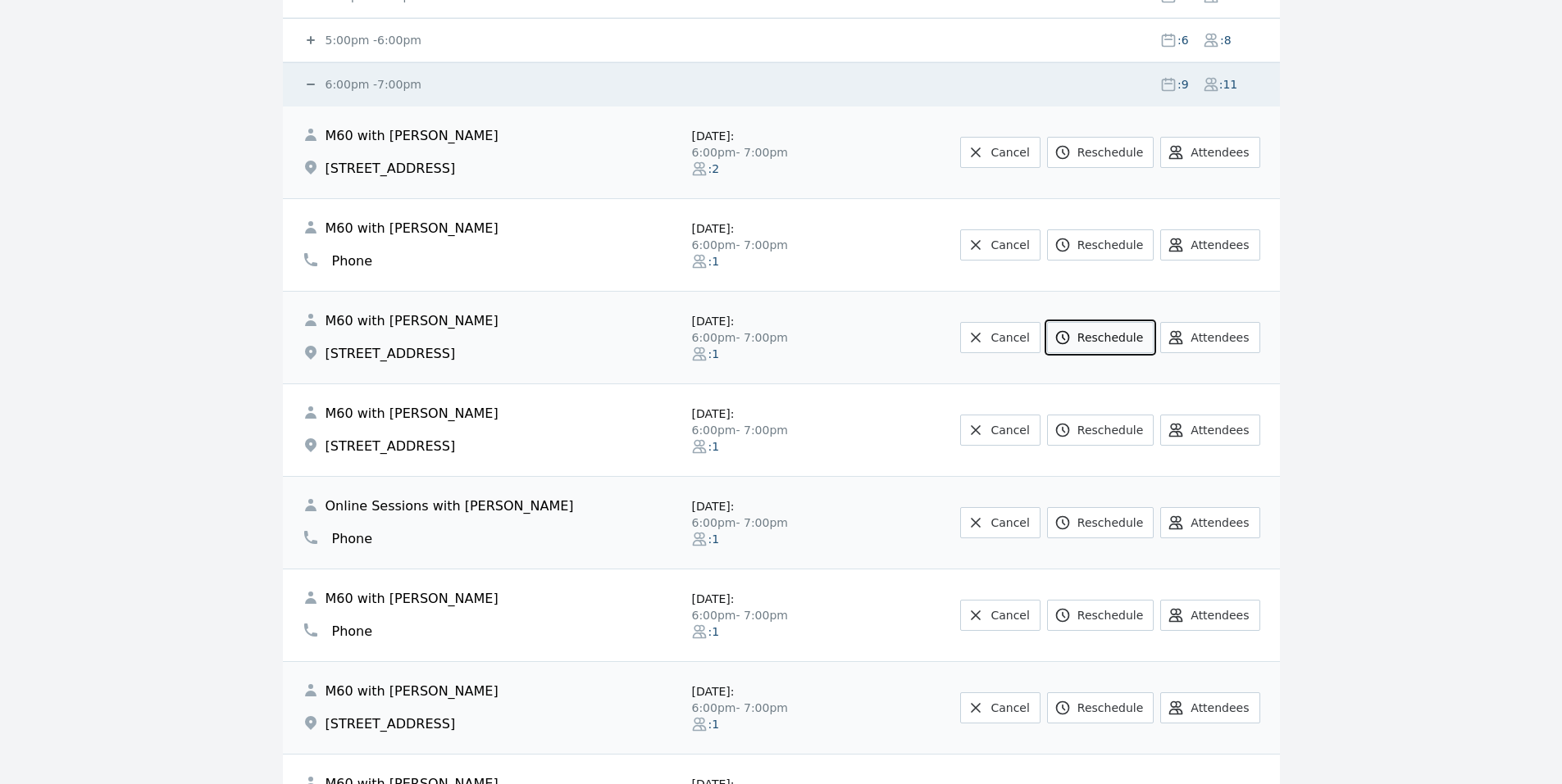
click at [1098, 343] on link "Reschedule" at bounding box center [1100, 338] width 107 height 32
click at [1083, 326] on link "Reschedule" at bounding box center [1100, 338] width 107 height 32
click at [1086, 342] on link "Reschedule" at bounding box center [1100, 338] width 107 height 32
click at [1127, 334] on link "Reschedule" at bounding box center [1100, 338] width 107 height 32
click at [1126, 333] on link "Reschedule" at bounding box center [1100, 338] width 107 height 32
